Goal: Information Seeking & Learning: Learn about a topic

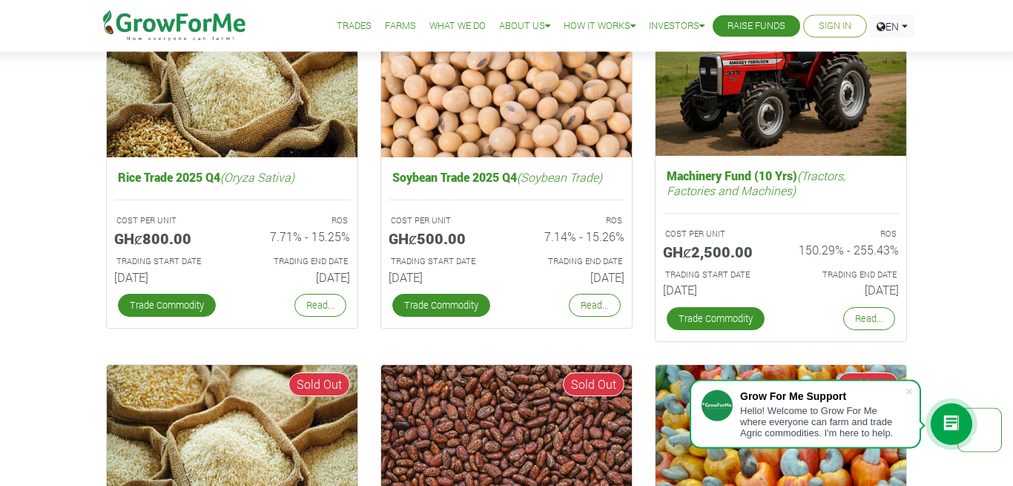
scroll to position [2459, 0]
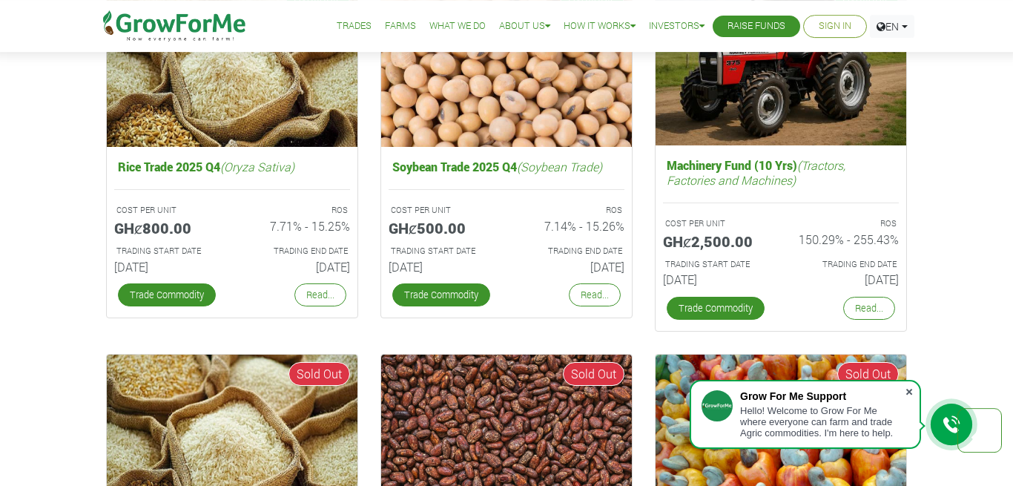
click at [909, 391] on span at bounding box center [909, 391] width 15 height 15
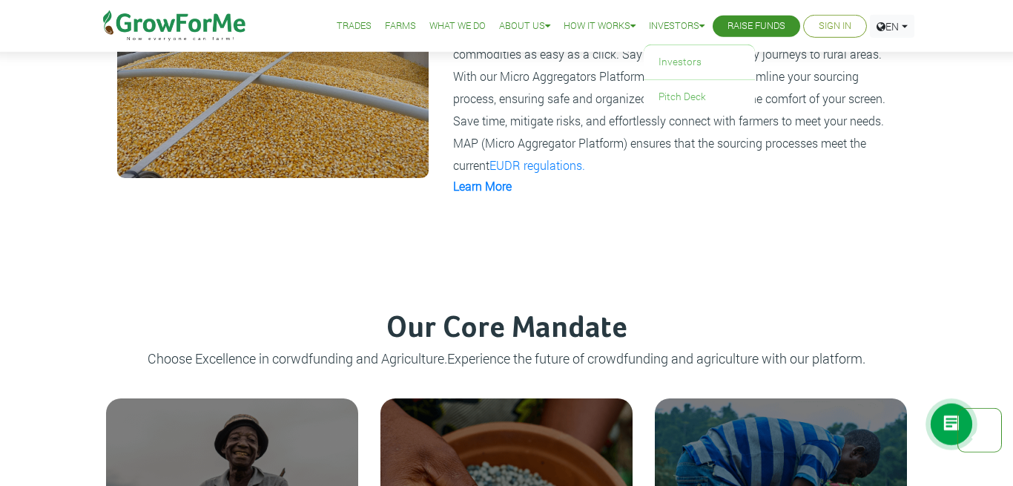
scroll to position [1187, 0]
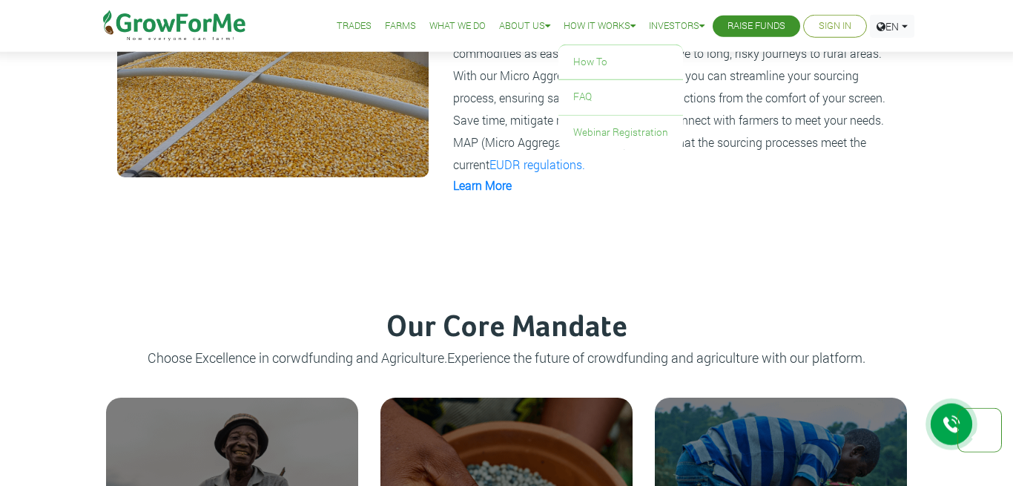
click at [630, 23] on icon at bounding box center [632, 27] width 5 height 10
click at [604, 55] on link "How To" at bounding box center [620, 62] width 125 height 34
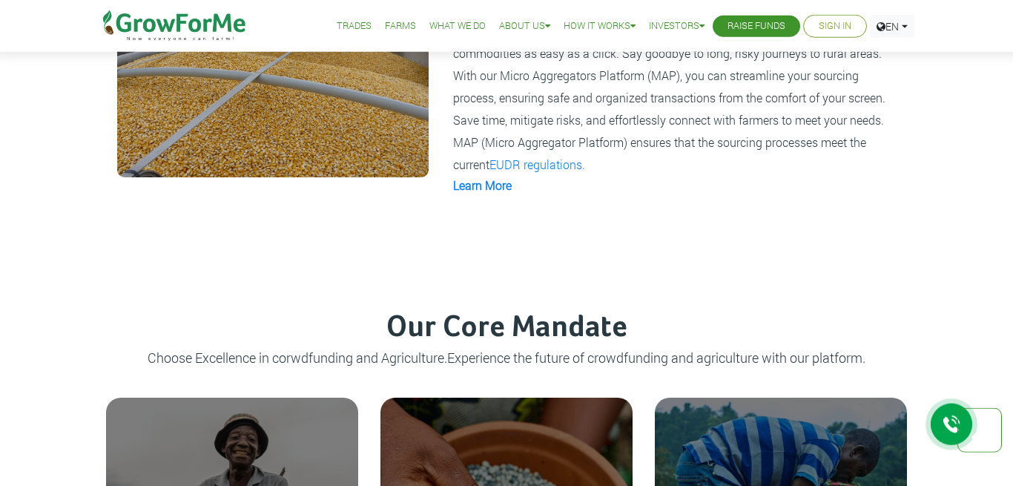
click at [344, 22] on link "Trades" at bounding box center [354, 27] width 35 height 16
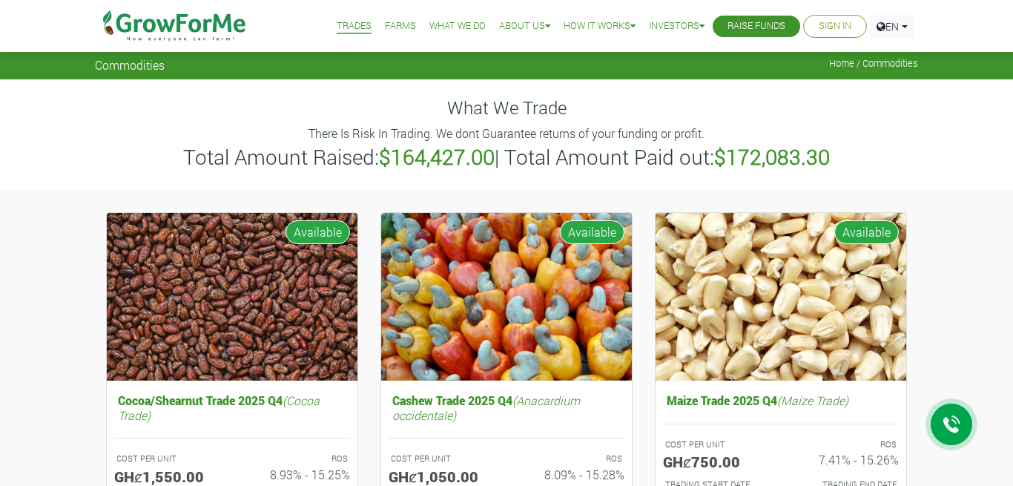
scroll to position [98, 0]
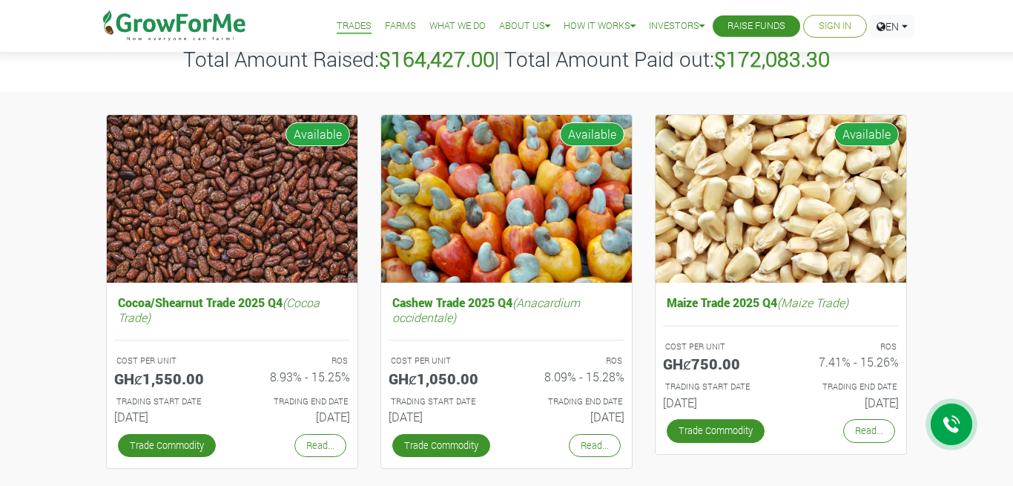
click at [886, 429] on link "Read..." at bounding box center [869, 430] width 52 height 23
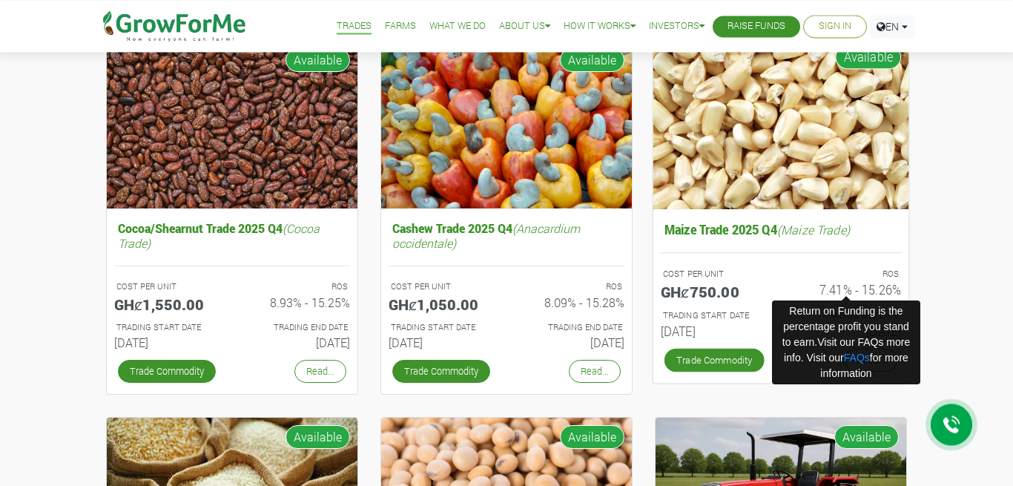
scroll to position [173, 0]
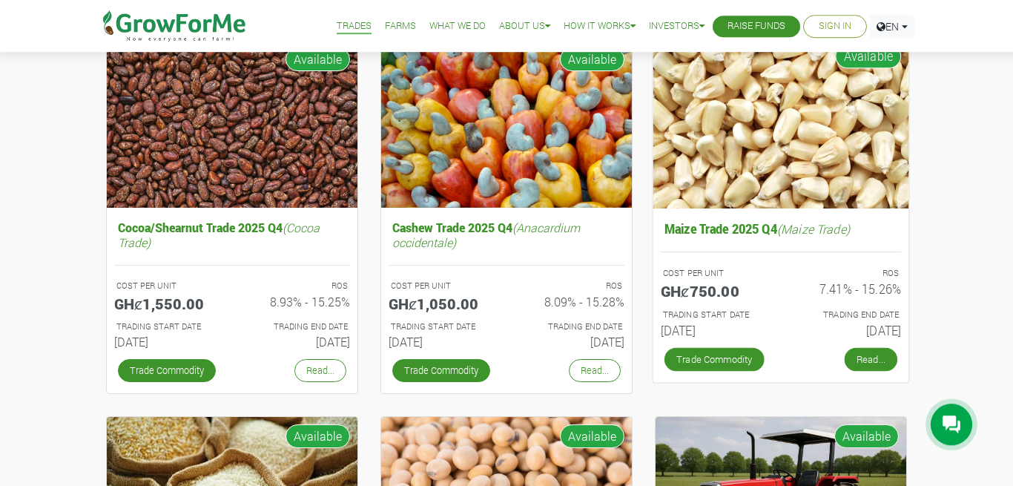
click at [871, 352] on link "Read..." at bounding box center [871, 359] width 53 height 24
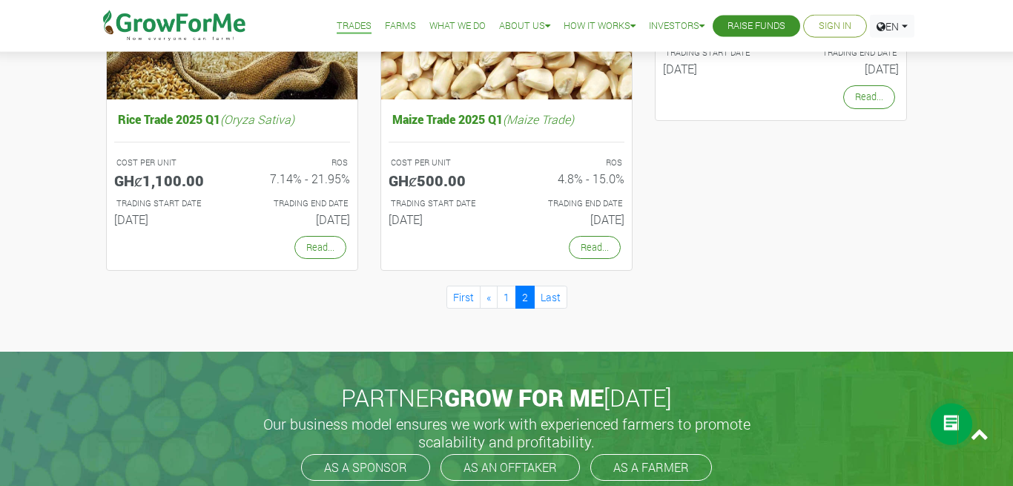
scroll to position [1031, 0]
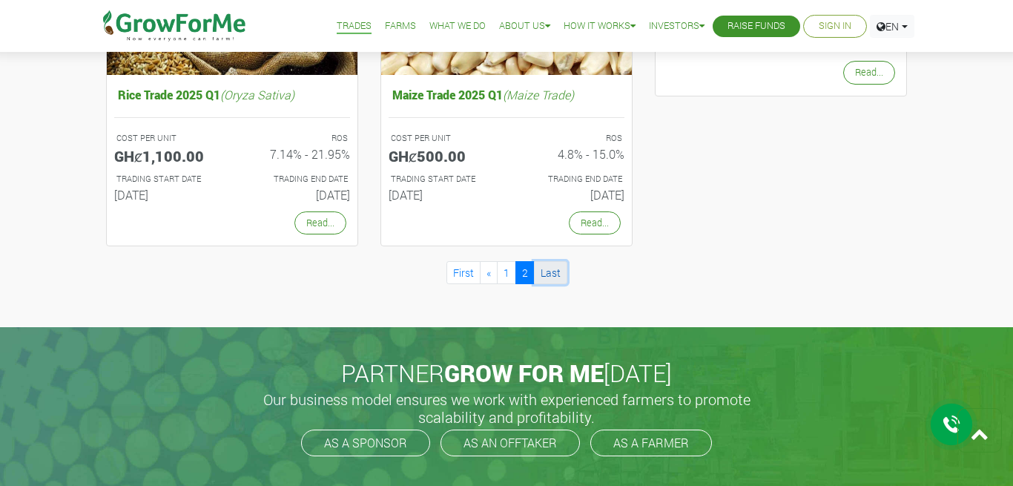
click at [553, 271] on link "Last" at bounding box center [550, 272] width 33 height 23
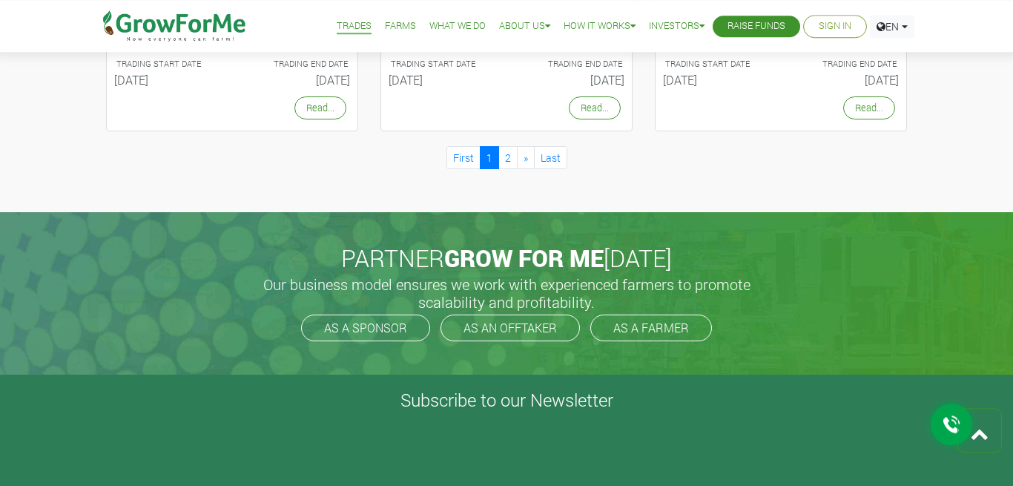
scroll to position [1472, 0]
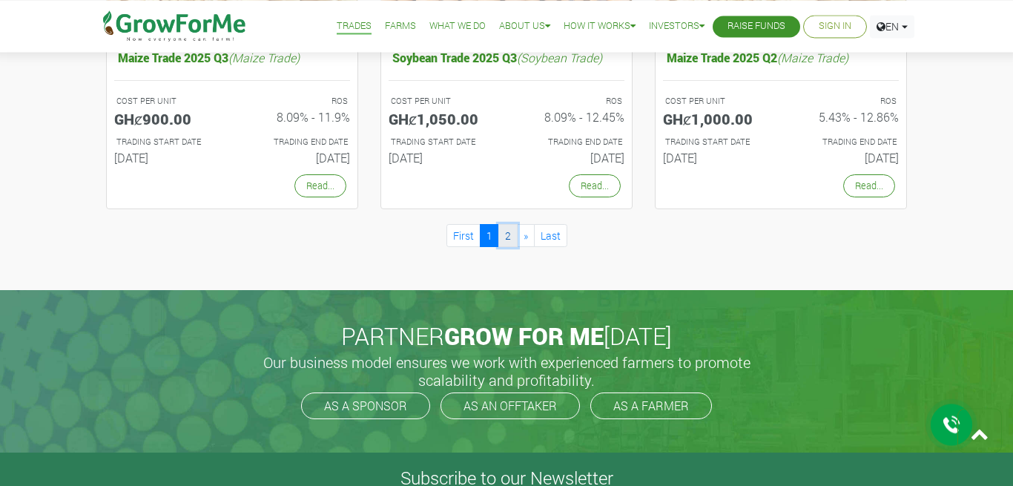
click at [504, 231] on link "2" at bounding box center [507, 235] width 19 height 23
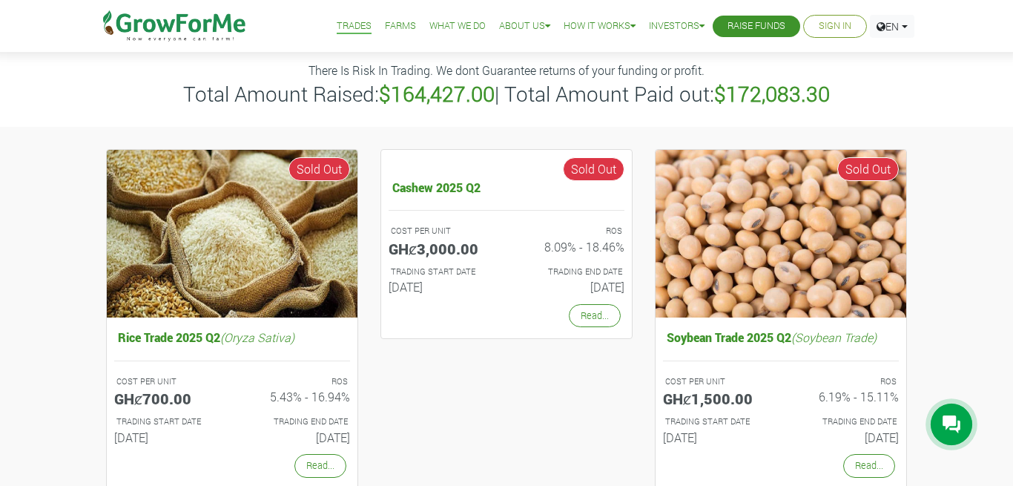
scroll to position [63, 0]
